Goal: Find specific page/section: Find specific page/section

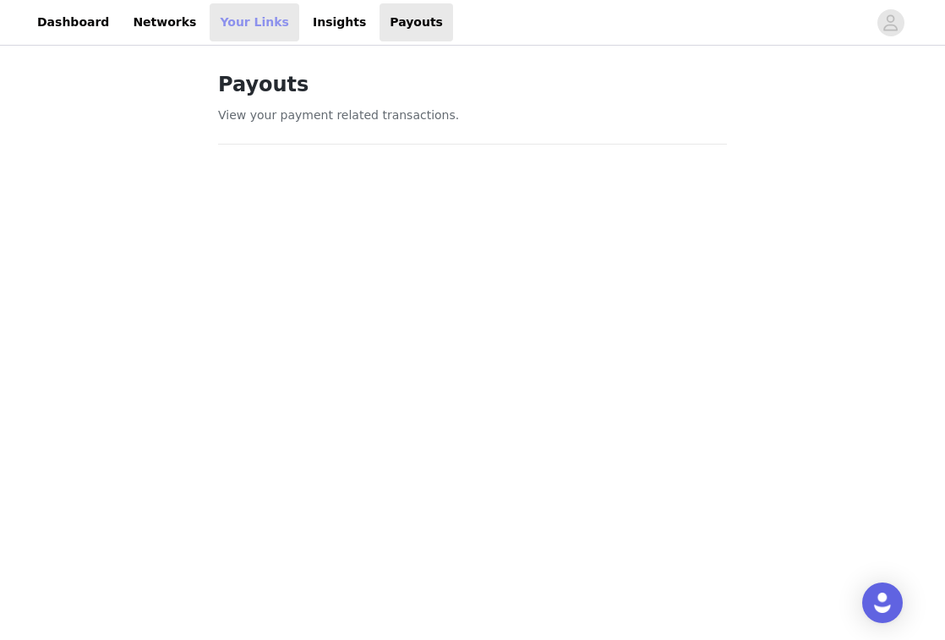
click at [210, 30] on link "Your Links" at bounding box center [255, 22] width 90 height 38
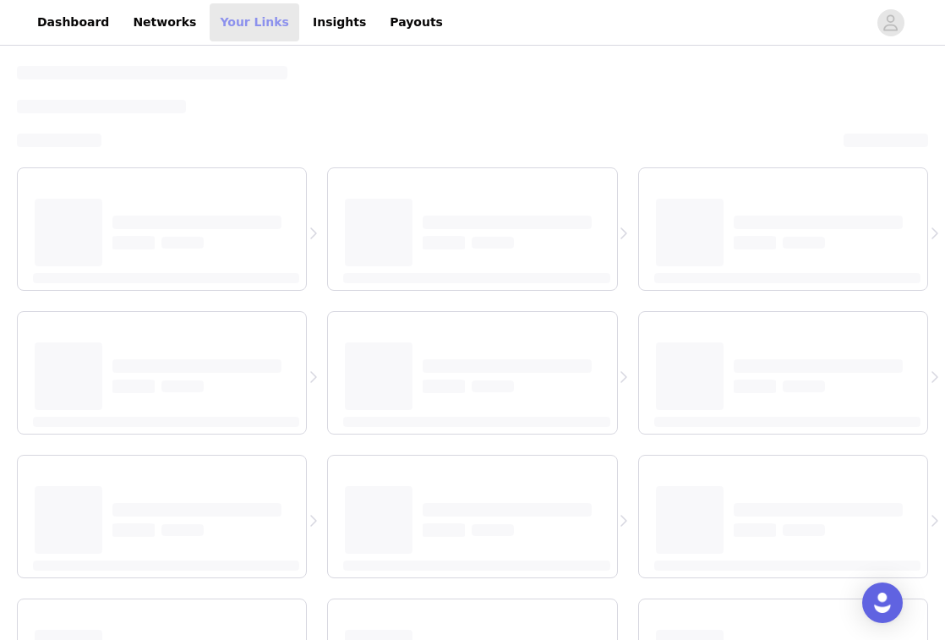
select select "12"
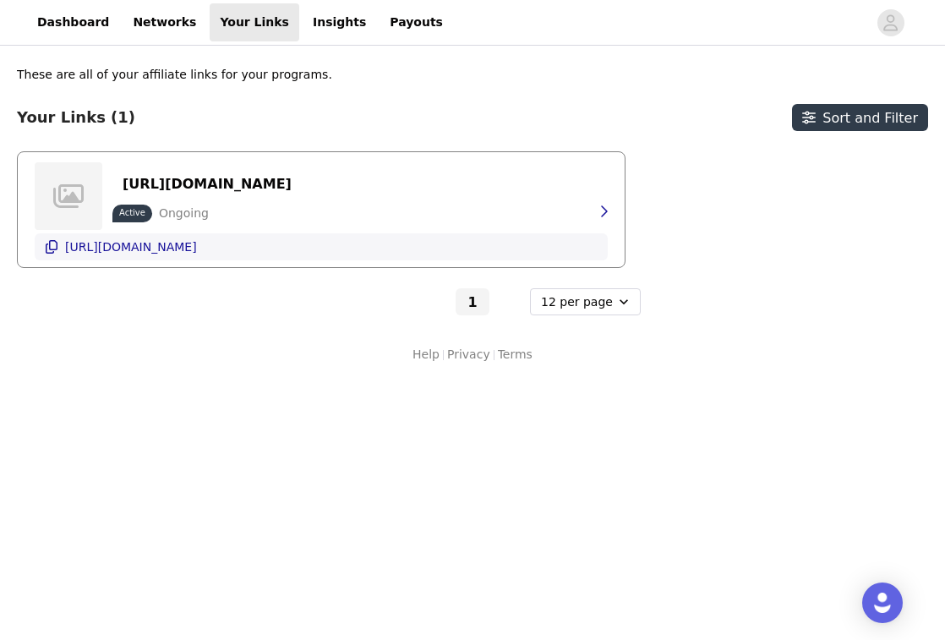
click at [398, 257] on button "[URL][DOMAIN_NAME]" at bounding box center [321, 246] width 573 height 27
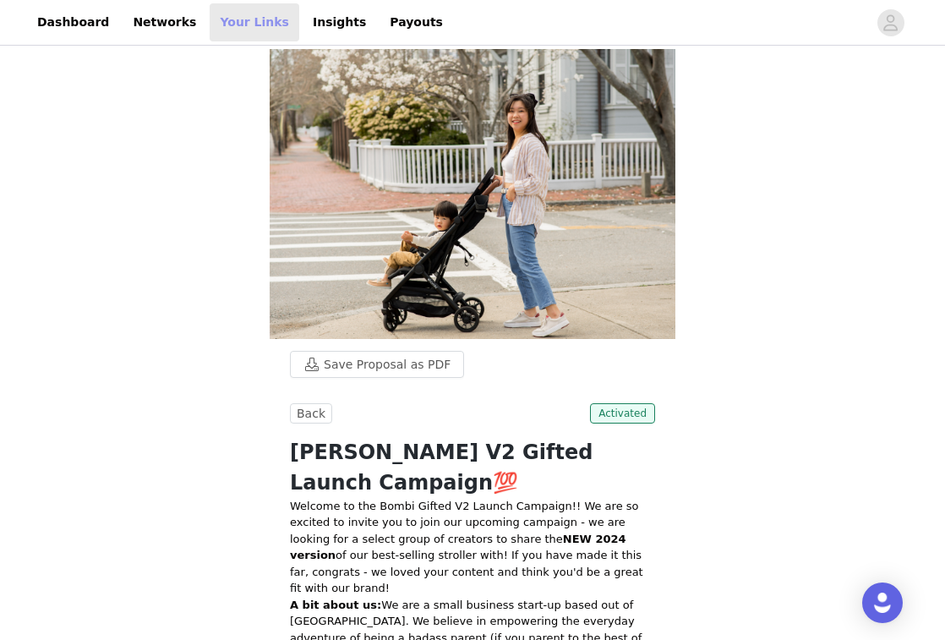
click at [224, 25] on link "Your Links" at bounding box center [255, 22] width 90 height 38
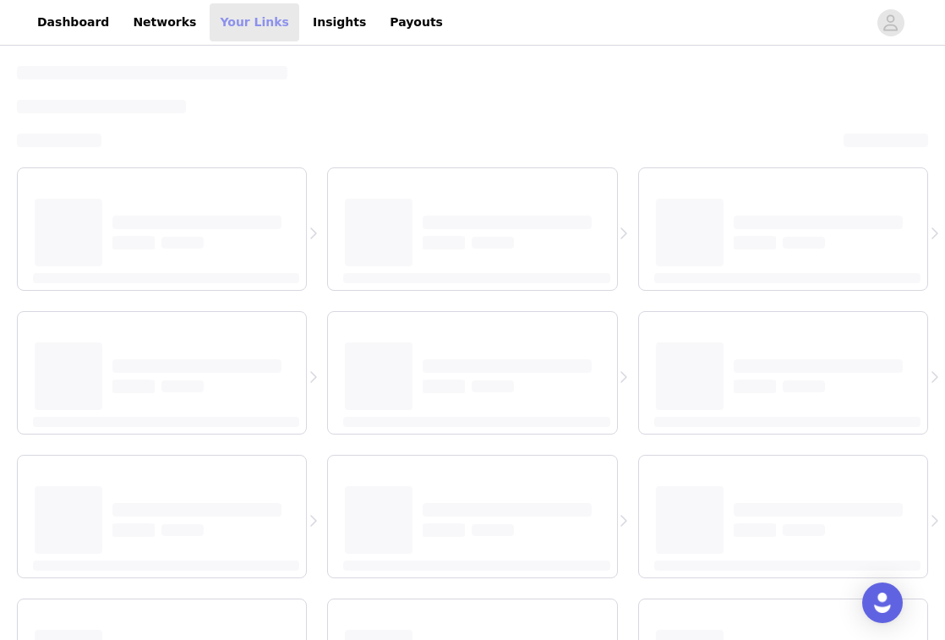
select select "12"
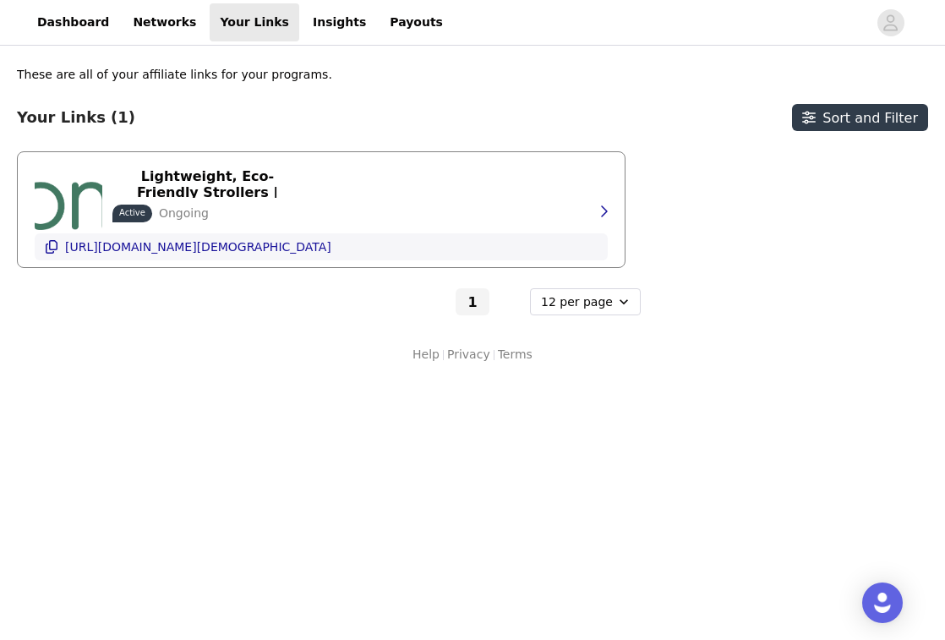
click at [254, 249] on p "[URL][DOMAIN_NAME][DEMOGRAPHIC_DATA]" at bounding box center [198, 247] width 266 height 14
